Goal: Complete application form: Complete application form

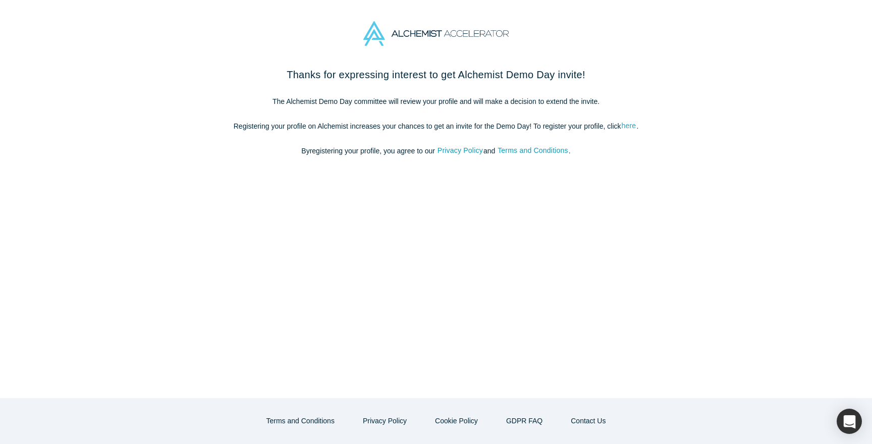
click at [629, 125] on link "here" at bounding box center [629, 126] width 16 height 12
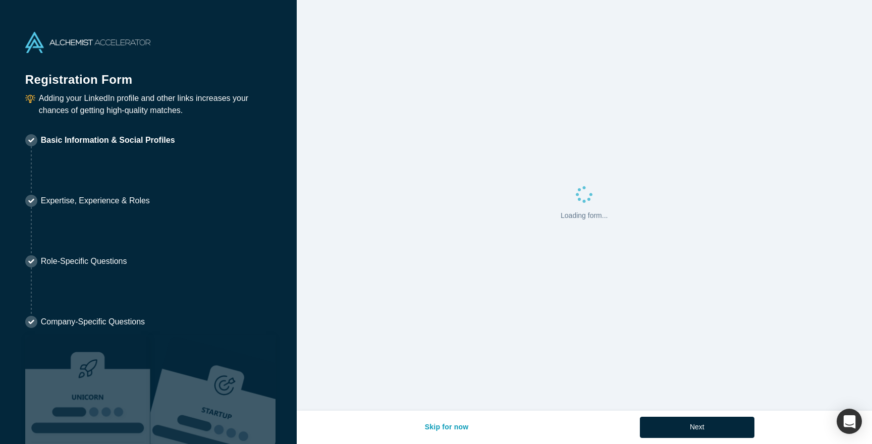
select select "US"
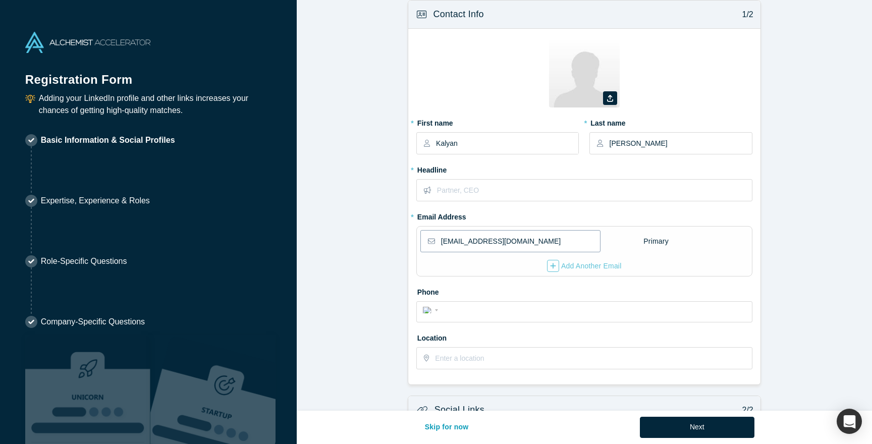
scroll to position [11, 0]
click at [507, 189] on input "text" at bounding box center [594, 189] width 315 height 21
type input "Head of Product, Amazon Nova Agents"
click at [517, 303] on input "tel" at bounding box center [593, 310] width 305 height 15
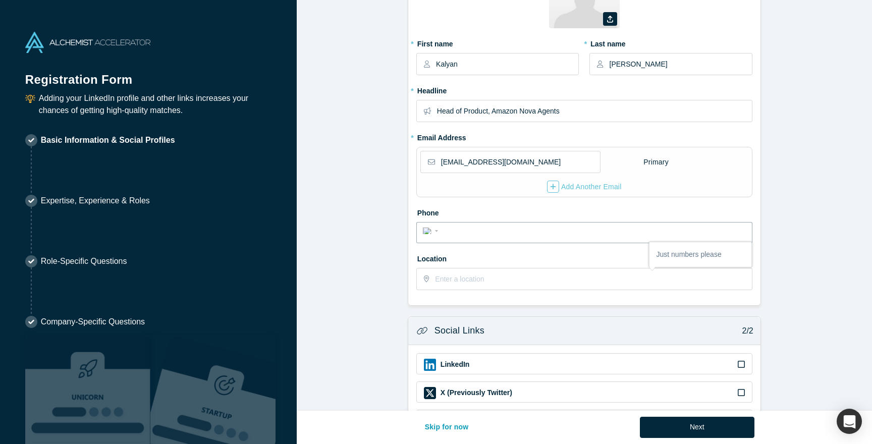
scroll to position [91, 0]
click at [488, 109] on input "Head of Product, Amazon Nova Agents" at bounding box center [594, 109] width 315 height 21
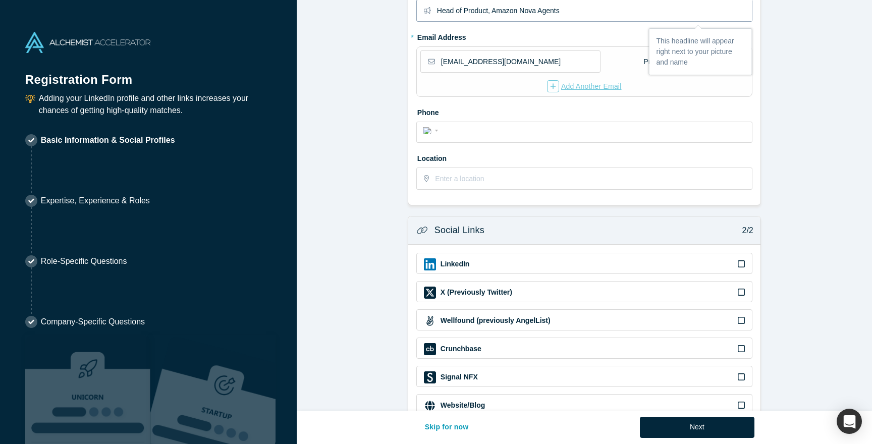
scroll to position [191, 0]
click at [516, 138] on div "International [GEOGRAPHIC_DATA] [GEOGRAPHIC_DATA] [GEOGRAPHIC_DATA] [GEOGRAPHIC…" at bounding box center [584, 131] width 336 height 21
click at [516, 132] on input "tel" at bounding box center [593, 130] width 305 height 15
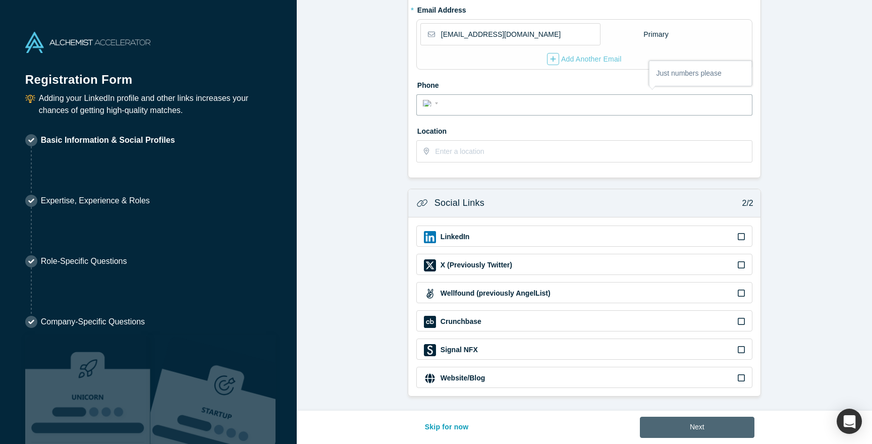
click at [715, 423] on button "Next" at bounding box center [697, 427] width 115 height 21
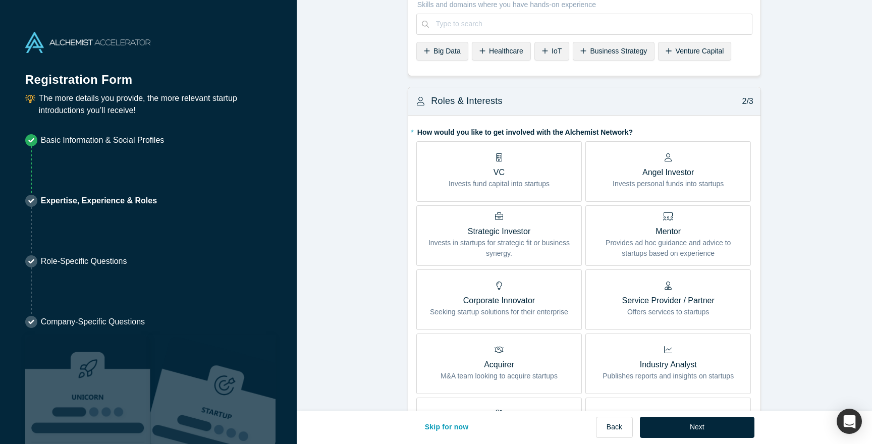
scroll to position [0, 0]
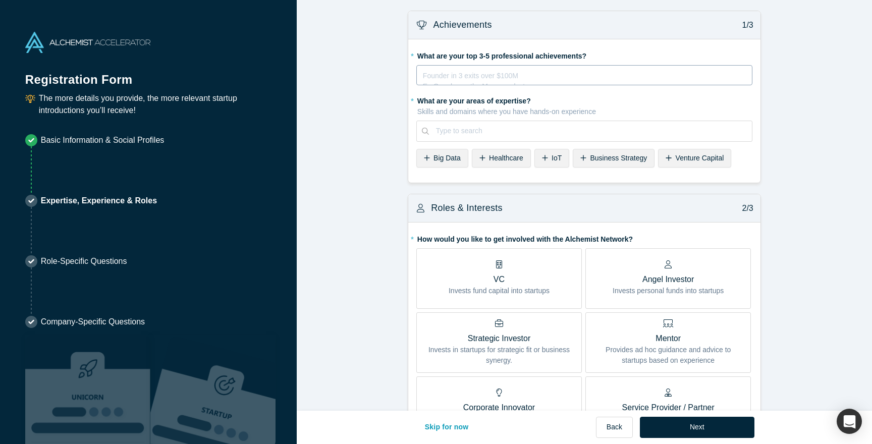
click at [503, 77] on div "rdw-editor" at bounding box center [584, 74] width 322 height 11
